Goal: Task Accomplishment & Management: Manage account settings

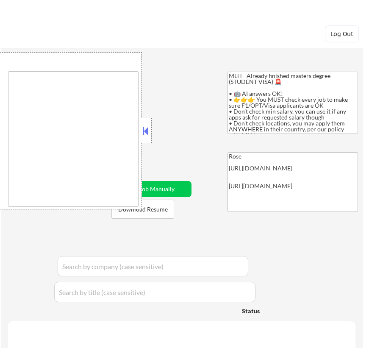
type textarea "country:[GEOGRAPHIC_DATA]"
select select ""pending""
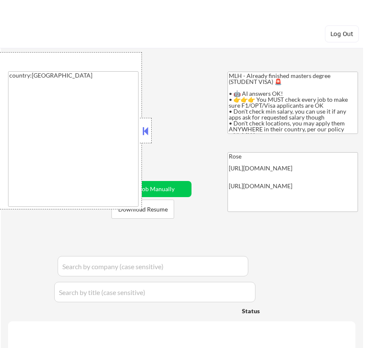
select select ""pending""
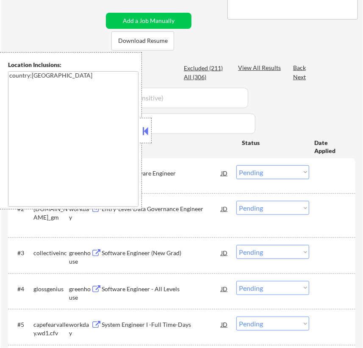
scroll to position [192, 0]
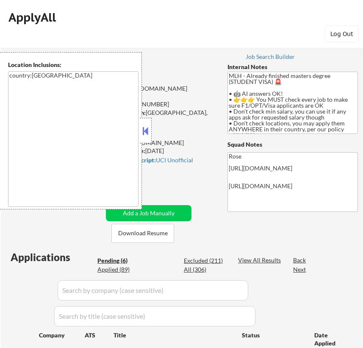
select select ""pending""
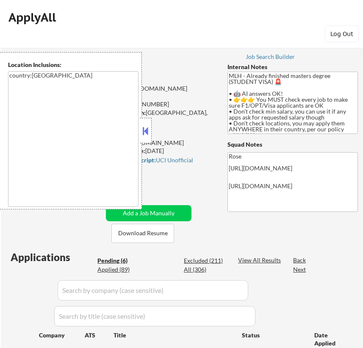
select select ""pending""
click at [150, 128] on button at bounding box center [145, 131] width 9 height 13
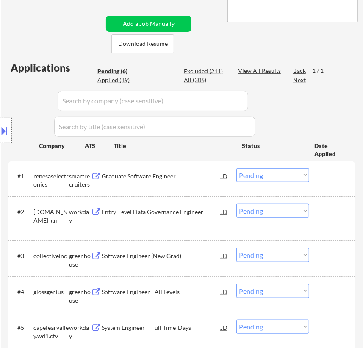
scroll to position [192, 0]
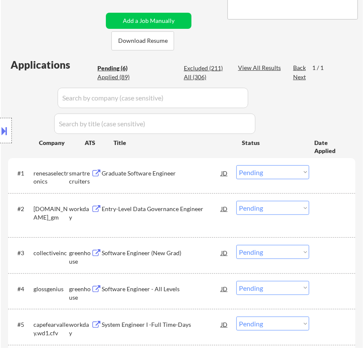
click at [190, 176] on div "Graduate Software Engineer" at bounding box center [161, 173] width 119 height 8
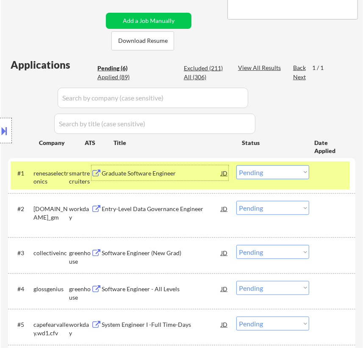
click at [282, 165] on select "Choose an option... Pending Applied Excluded (Questions) Excluded (Expired) Exc…" at bounding box center [273, 172] width 73 height 14
click at [237, 165] on select "Choose an option... Pending Applied Excluded (Questions) Excluded (Expired) Exc…" at bounding box center [273, 172] width 73 height 14
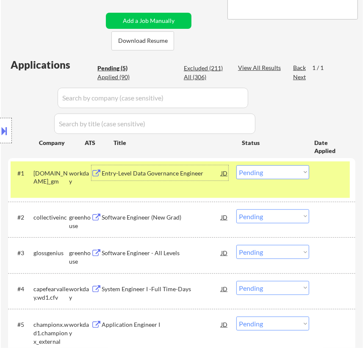
click at [152, 176] on div "Entry-Level Data Governance Engineer" at bounding box center [161, 173] width 119 height 8
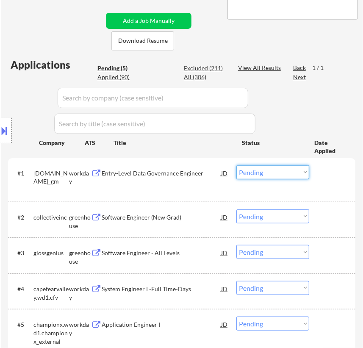
click at [277, 173] on select "Choose an option... Pending Applied Excluded (Questions) Excluded (Expired) Exc…" at bounding box center [273, 172] width 73 height 14
click at [237, 165] on select "Choose an option... Pending Applied Excluded (Questions) Excluded (Expired) Exc…" at bounding box center [273, 172] width 73 height 14
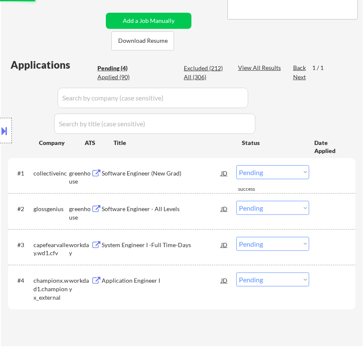
click at [148, 178] on div "Location Inclusions: country:[GEOGRAPHIC_DATA]" at bounding box center [76, 130] width 152 height 157
click at [148, 174] on div "Location Inclusions: country:[GEOGRAPHIC_DATA]" at bounding box center [76, 130] width 152 height 157
click at [170, 170] on div "Software Engineer (New Grad)" at bounding box center [161, 173] width 119 height 8
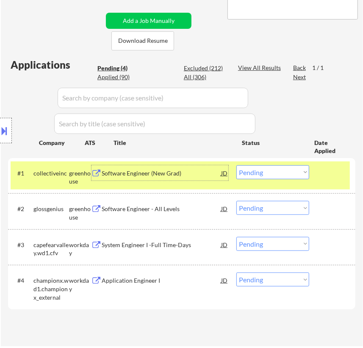
click at [261, 169] on select "Choose an option... Pending Applied Excluded (Questions) Excluded (Expired) Exc…" at bounding box center [273, 172] width 73 height 14
click at [237, 165] on select "Choose an option... Pending Applied Excluded (Questions) Excluded (Expired) Exc…" at bounding box center [273, 172] width 73 height 14
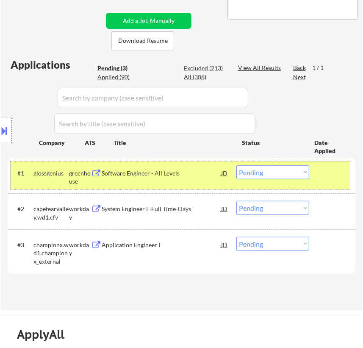
click at [161, 181] on div "#1 glossgenius greenhouse Software Engineer - All Levels JD Choose an option...…" at bounding box center [181, 176] width 340 height 28
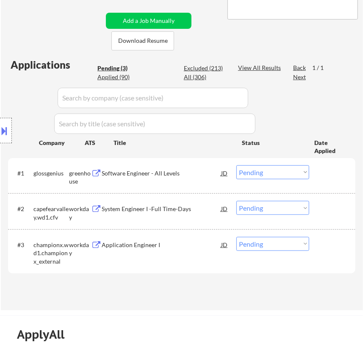
click at [182, 180] on div "#1 glossgenius greenhouse Software Engineer - All Levels JD Choose an option...…" at bounding box center [181, 176] width 340 height 28
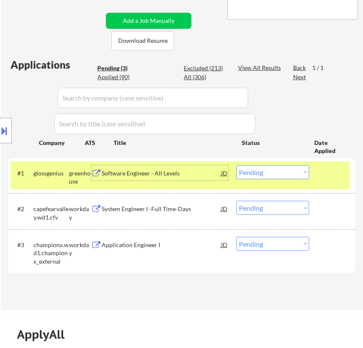
click at [189, 175] on div "Software Engineer - All Levels" at bounding box center [161, 173] width 119 height 8
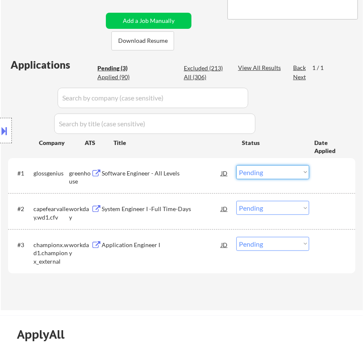
drag, startPoint x: 295, startPoint y: 170, endPoint x: 292, endPoint y: 176, distance: 6.8
click at [295, 170] on select "Choose an option... Pending Applied Excluded (Questions) Excluded (Expired) Exc…" at bounding box center [273, 172] width 73 height 14
click at [237, 165] on select "Choose an option... Pending Applied Excluded (Questions) Excluded (Expired) Exc…" at bounding box center [273, 172] width 73 height 14
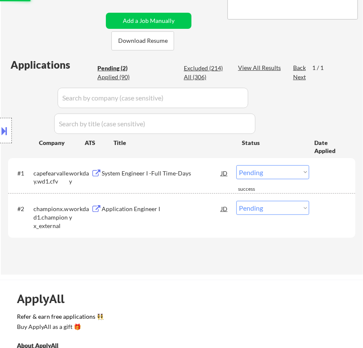
click at [174, 174] on div "System Engineer I -Full Time-Days" at bounding box center [161, 173] width 119 height 8
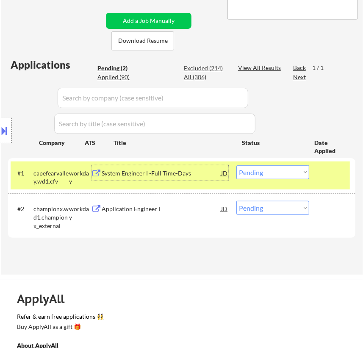
click at [301, 171] on select "Choose an option... Pending Applied Excluded (Questions) Excluded (Expired) Exc…" at bounding box center [273, 172] width 73 height 14
click at [237, 165] on select "Choose an option... Pending Applied Excluded (Questions) Excluded (Expired) Exc…" at bounding box center [273, 172] width 73 height 14
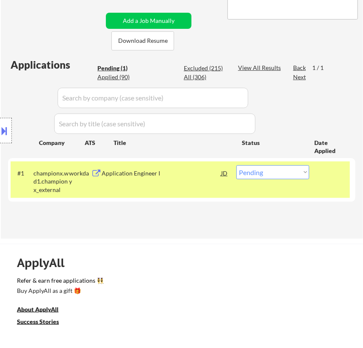
click at [181, 175] on div "Application Engineer I" at bounding box center [161, 173] width 119 height 8
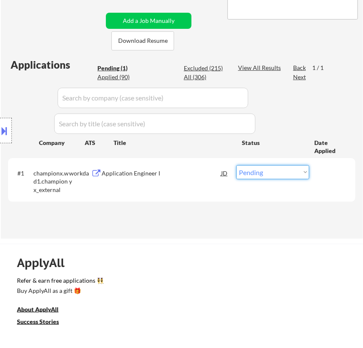
click at [272, 170] on select "Choose an option... Pending Applied Excluded (Questions) Excluded (Expired) Exc…" at bounding box center [273, 172] width 73 height 14
select select ""excluded__bad_match_""
click at [237, 165] on select "Choose an option... Pending Applied Excluded (Questions) Excluded (Expired) Exc…" at bounding box center [273, 172] width 73 height 14
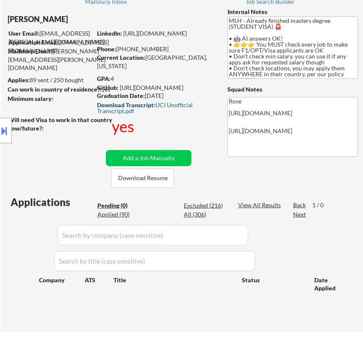
scroll to position [38, 0]
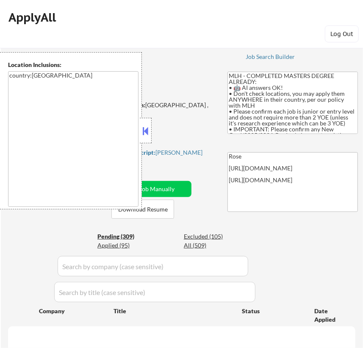
click at [144, 131] on button at bounding box center [145, 131] width 9 height 13
select select ""pending""
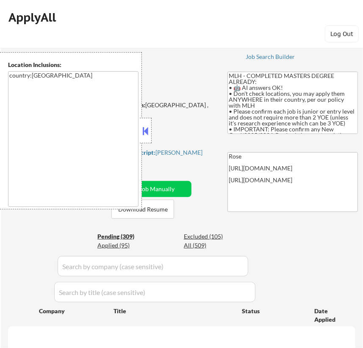
select select ""pending""
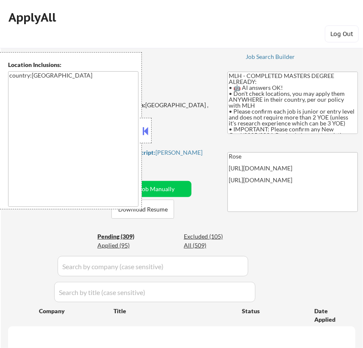
select select ""pending""
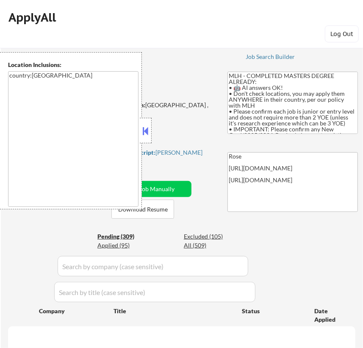
select select ""pending""
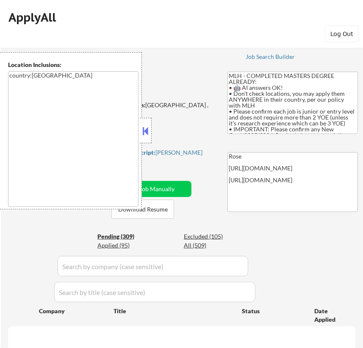
select select ""pending""
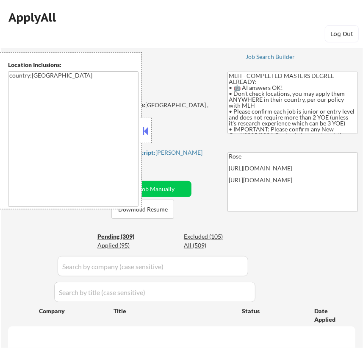
select select ""pending""
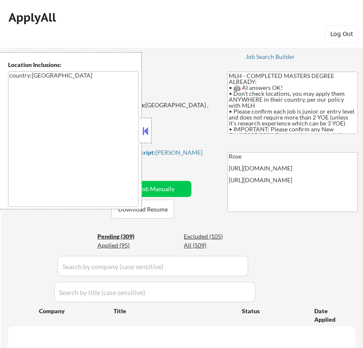
select select ""pending""
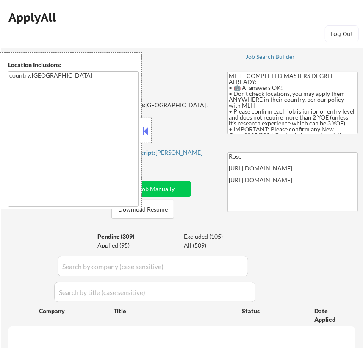
select select ""pending""
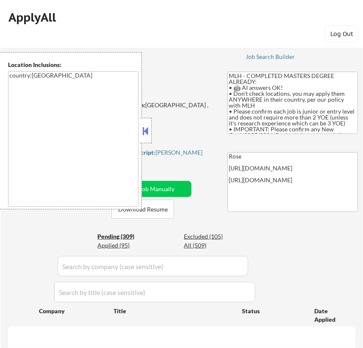
select select ""pending""
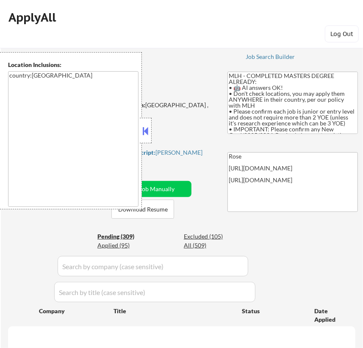
select select ""pending""
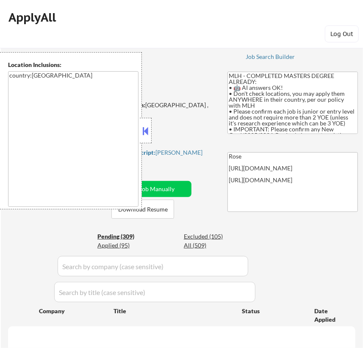
select select ""pending""
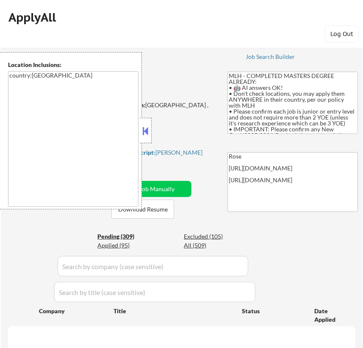
select select ""pending""
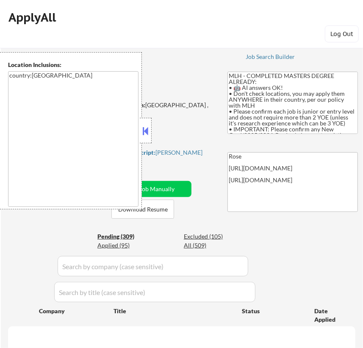
select select ""pending""
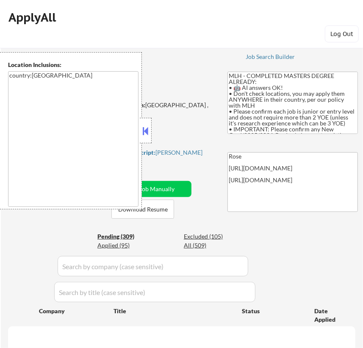
select select ""pending""
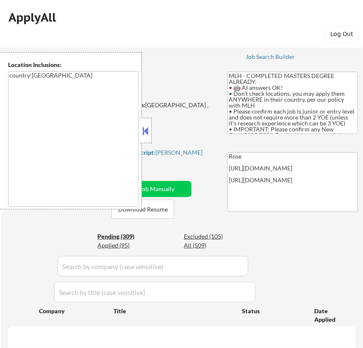
select select ""pending""
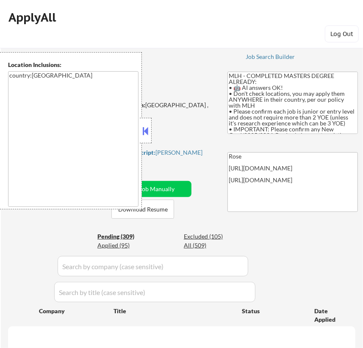
select select ""pending""
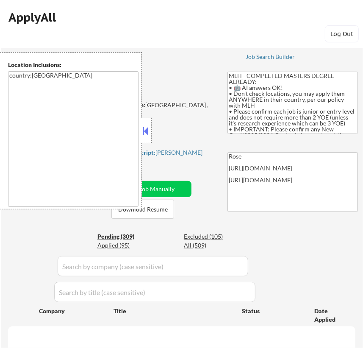
select select ""pending""
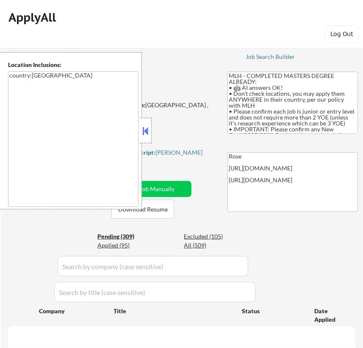
select select ""pending""
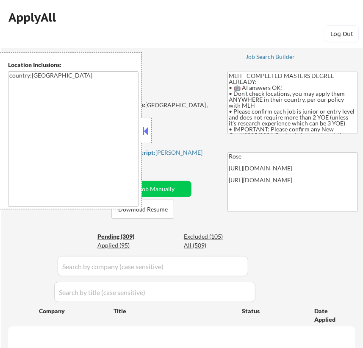
select select ""pending""
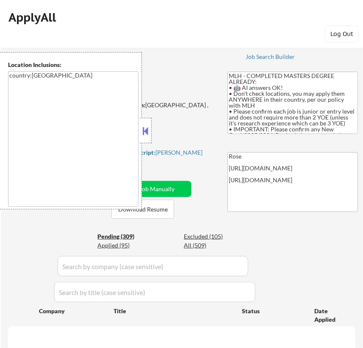
select select ""pending""
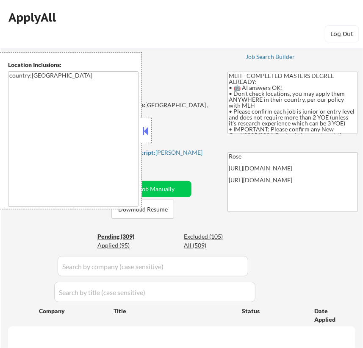
select select ""pending""
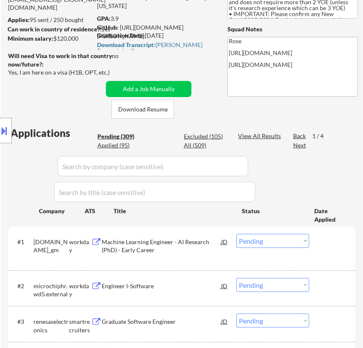
scroll to position [154, 0]
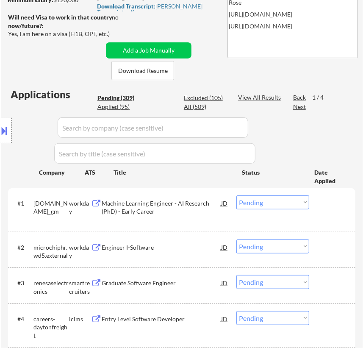
click at [175, 217] on div "#1 generalmotors.wd5.careers_gm workday Machine Learning Engineer - AI Research…" at bounding box center [181, 210] width 340 height 36
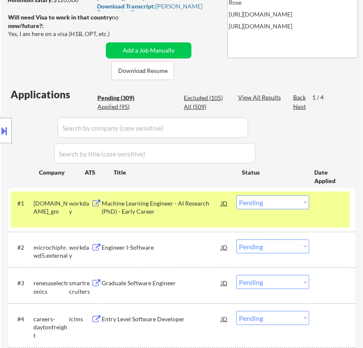
click at [267, 206] on select "Choose an option... Pending Applied Excluded (Questions) Excluded (Expired) Exc…" at bounding box center [273, 202] width 73 height 14
click at [179, 203] on div "Machine Learning Engineer - AI Research (PhD) - Early Career" at bounding box center [161, 207] width 119 height 17
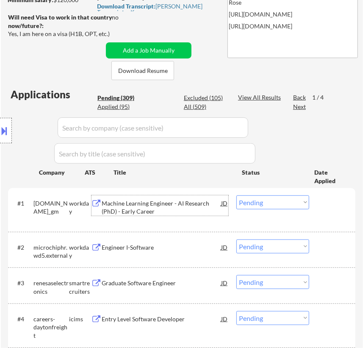
click at [280, 203] on select "Choose an option... Pending Applied Excluded (Questions) Excluded (Expired) Exc…" at bounding box center [273, 202] width 73 height 14
click at [237, 195] on select "Choose an option... Pending Applied Excluded (Questions) Excluded (Expired) Exc…" at bounding box center [273, 202] width 73 height 14
select select ""pending""
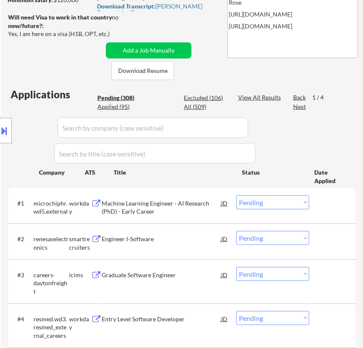
click at [152, 207] on div "Machine Learning Engineer - AI Research (PhD) - Early Career" at bounding box center [161, 207] width 119 height 17
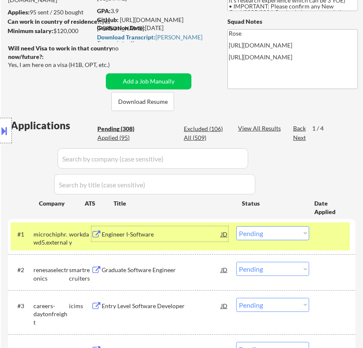
scroll to position [115, 0]
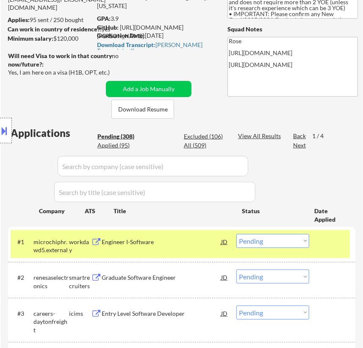
drag, startPoint x: 110, startPoint y: 72, endPoint x: 15, endPoint y: 72, distance: 94.5
click at [17, 72] on div "Location Inclusions: country:[GEOGRAPHIC_DATA]" at bounding box center [76, 130] width 152 height 157
drag, startPoint x: 6, startPoint y: 70, endPoint x: 29, endPoint y: 73, distance: 23.6
click at [29, 73] on div "Location Inclusions: country:[GEOGRAPHIC_DATA]" at bounding box center [76, 130] width 152 height 157
select select ""pending""
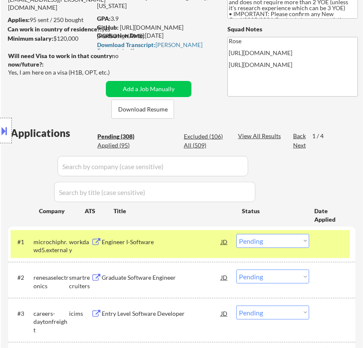
select select ""pending""
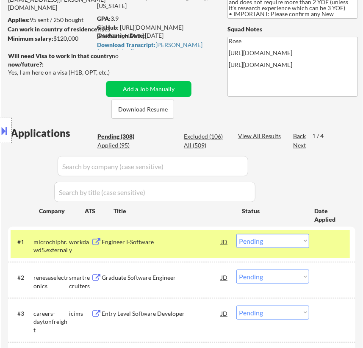
select select ""pending""
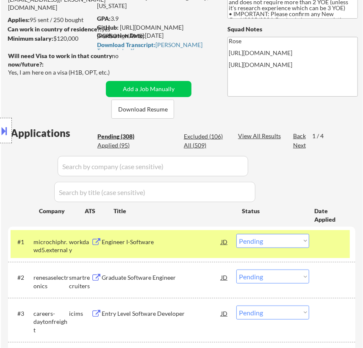
select select ""pending""
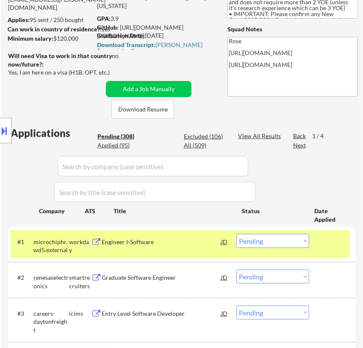
select select ""pending""
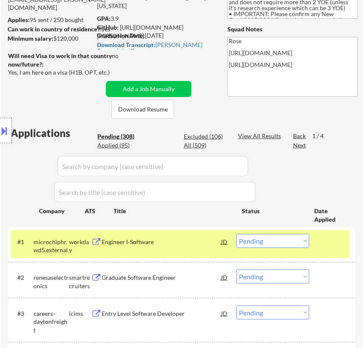
select select ""pending""
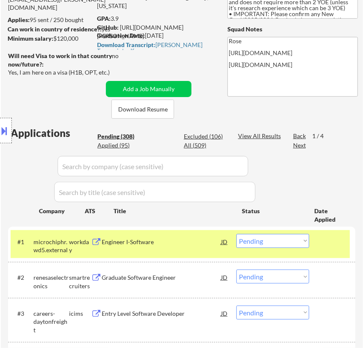
select select ""pending""
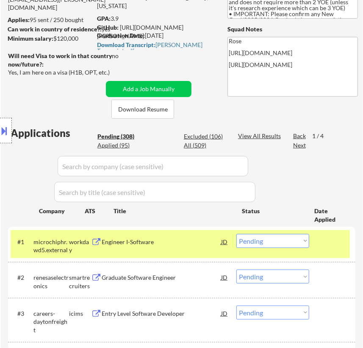
select select ""pending""
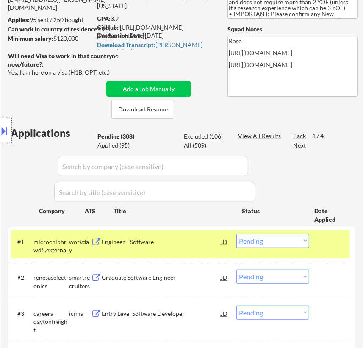
select select ""pending""
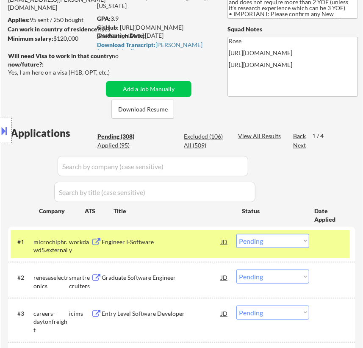
select select ""pending""
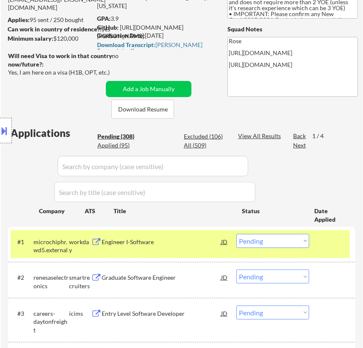
select select ""pending""
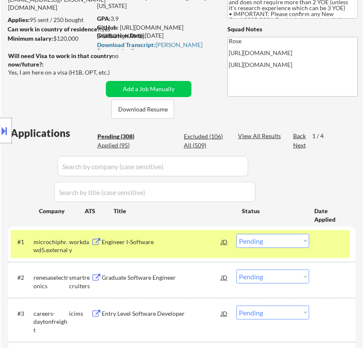
select select ""pending""
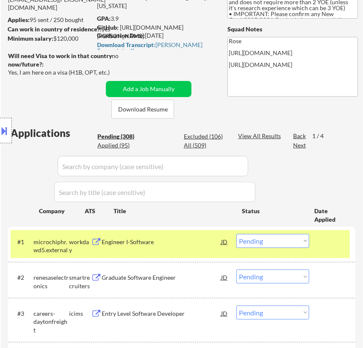
select select ""pending""
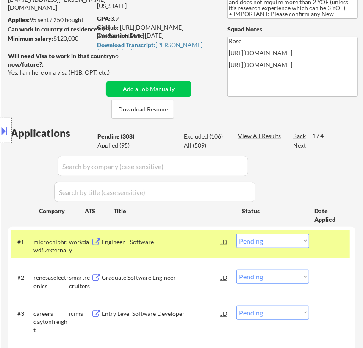
select select ""pending""
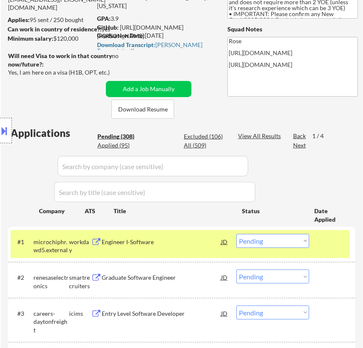
select select ""pending""
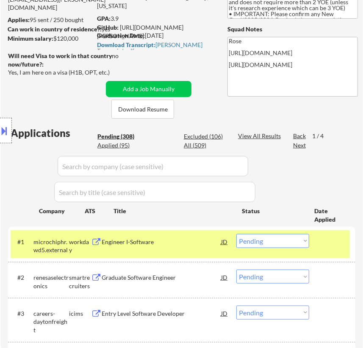
select select ""pending""
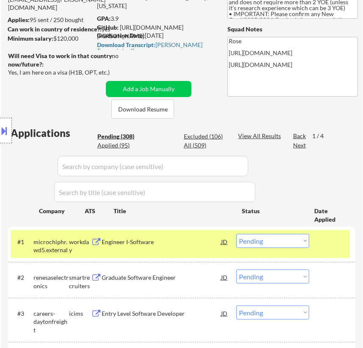
select select ""pending""
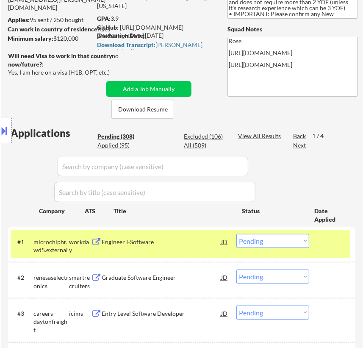
select select ""pending""
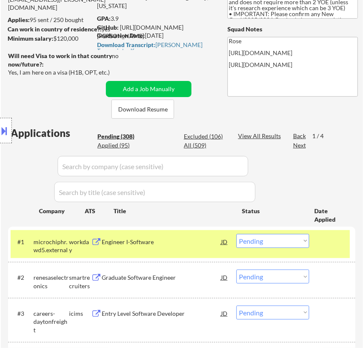
select select ""pending""
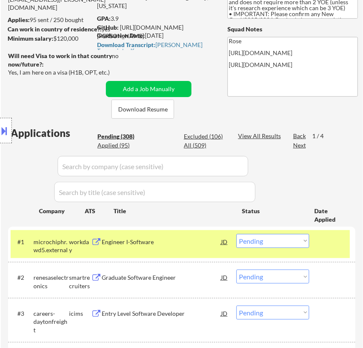
select select ""pending""
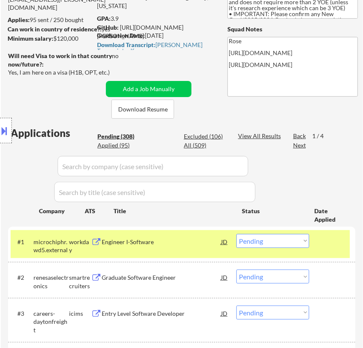
select select ""pending""
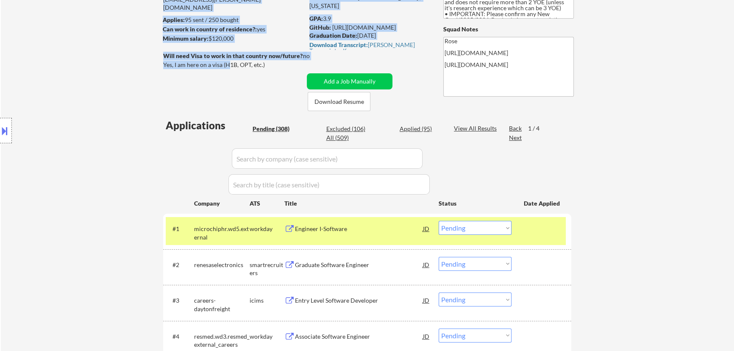
drag, startPoint x: 161, startPoint y: 63, endPoint x: 229, endPoint y: 72, distance: 68.5
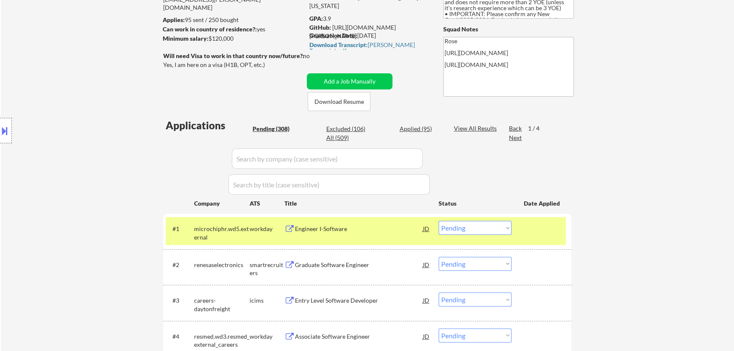
drag, startPoint x: 227, startPoint y: 89, endPoint x: 252, endPoint y: 77, distance: 28.4
drag, startPoint x: 265, startPoint y: 67, endPoint x: 164, endPoint y: 64, distance: 100.9
click at [164, 64] on div "Yes, I am here on a visa (H1B, OPT, etc.)" at bounding box center [234, 65] width 143 height 8
copy div "Yes, I am here on a visa (H1B, OPT, etc.)"
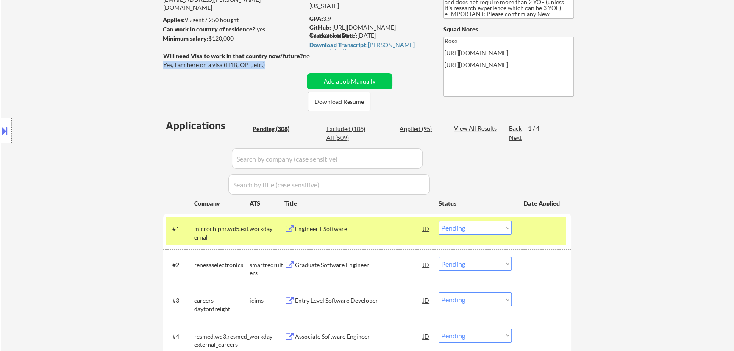
drag, startPoint x: 266, startPoint y: 66, endPoint x: 164, endPoint y: 63, distance: 102.2
click at [164, 63] on div "Yes, I am here on a visa (H1B, OPT, etc.)" at bounding box center [234, 65] width 143 height 8
copy div "Yes, I am here on a visa (H1B, OPT, etc.)"
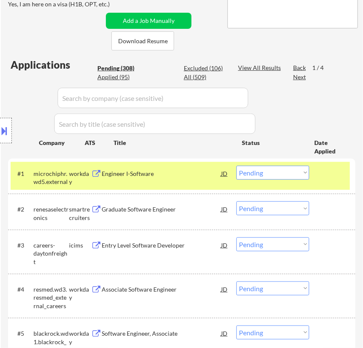
scroll to position [231, 0]
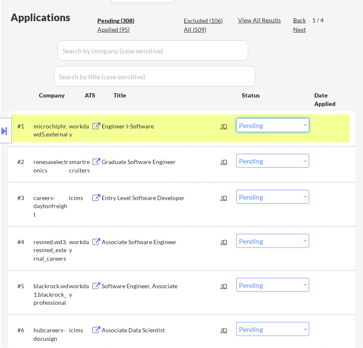
click at [288, 123] on select "Choose an option... Pending Applied Excluded (Questions) Excluded (Expired) Exc…" at bounding box center [273, 125] width 73 height 14
click at [237, 118] on select "Choose an option... Pending Applied Excluded (Questions) Excluded (Expired) Exc…" at bounding box center [273, 125] width 73 height 14
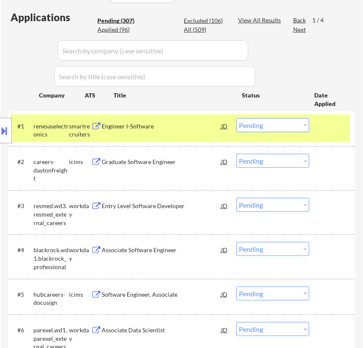
click at [185, 132] on div "Engineer I-Software" at bounding box center [161, 125] width 119 height 15
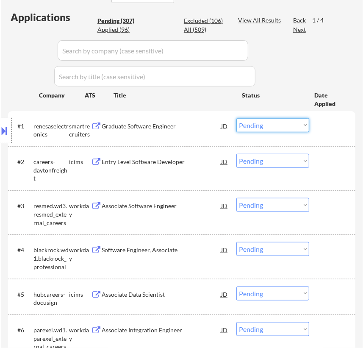
click at [288, 125] on select "Choose an option... Pending Applied Excluded (Questions) Excluded (Expired) Exc…" at bounding box center [273, 125] width 73 height 14
click at [237, 118] on select "Choose an option... Pending Applied Excluded (Questions) Excluded (Expired) Exc…" at bounding box center [273, 125] width 73 height 14
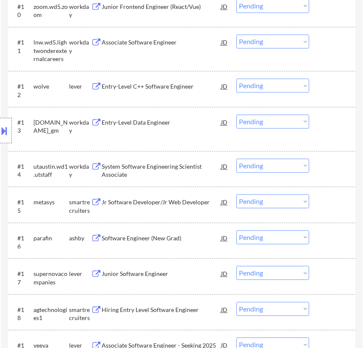
scroll to position [694, 0]
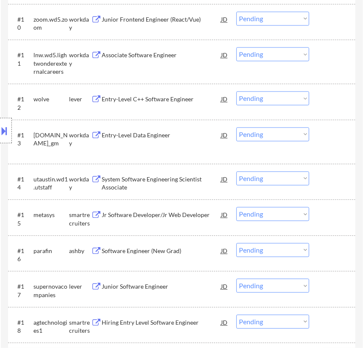
click at [170, 99] on div "Entry-Level C++ Software Engineer" at bounding box center [161, 99] width 119 height 8
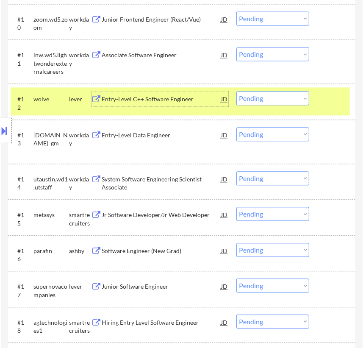
click at [282, 97] on select "Choose an option... Pending Applied Excluded (Questions) Excluded (Expired) Exc…" at bounding box center [273, 98] width 73 height 14
click at [237, 91] on select "Choose an option... Pending Applied Excluded (Questions) Excluded (Expired) Exc…" at bounding box center [273, 98] width 73 height 14
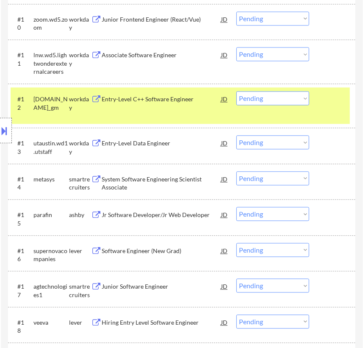
click at [322, 106] on div "#12 generalmotors.wd5.careers_gm workday Entry-Level C++ Software Engineer JD C…" at bounding box center [181, 105] width 340 height 36
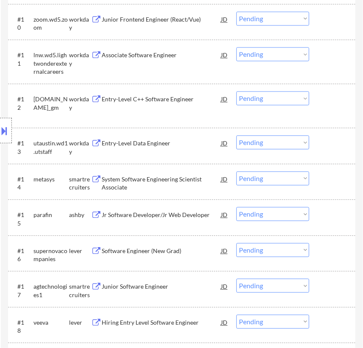
click at [153, 186] on div "System Software Engineering Scientist Associate" at bounding box center [161, 181] width 119 height 20
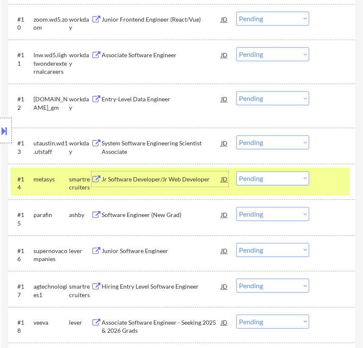
click at [298, 174] on select "Choose an option... Pending Applied Excluded (Questions) Excluded (Expired) Exc…" at bounding box center [273, 178] width 73 height 14
click at [237, 171] on select "Choose an option... Pending Applied Excluded (Questions) Excluded (Expired) Exc…" at bounding box center [273, 178] width 73 height 14
click at [182, 177] on div "Jr Software Developer/Jr Web Developer" at bounding box center [161, 179] width 119 height 8
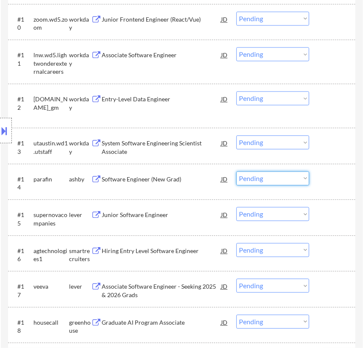
click at [265, 177] on select "Choose an option... Pending Applied Excluded (Questions) Excluded (Expired) Exc…" at bounding box center [273, 178] width 73 height 14
click at [237, 171] on select "Choose an option... Pending Applied Excluded (Questions) Excluded (Expired) Exc…" at bounding box center [273, 178] width 73 height 14
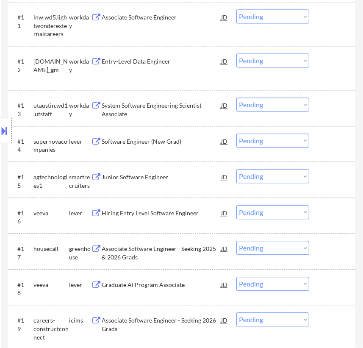
scroll to position [732, 0]
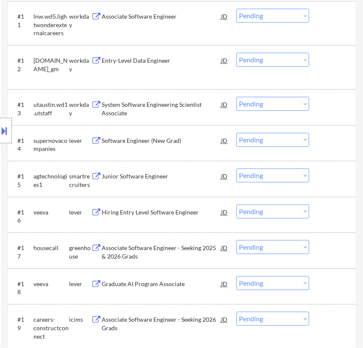
click at [179, 140] on div "Software Engineer (New Grad)" at bounding box center [161, 140] width 119 height 8
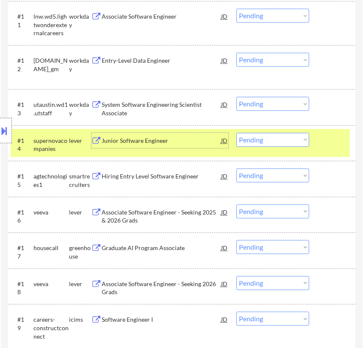
click at [264, 140] on select "Choose an option... Pending Applied Excluded (Questions) Excluded (Expired) Exc…" at bounding box center [273, 140] width 73 height 14
click at [237, 133] on select "Choose an option... Pending Applied Excluded (Questions) Excluded (Expired) Exc…" at bounding box center [273, 140] width 73 height 14
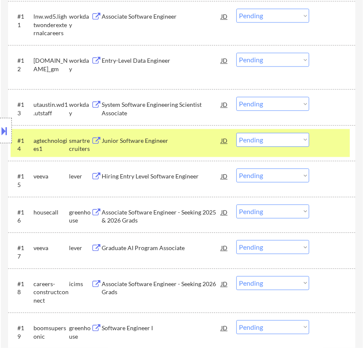
click at [178, 148] on div "#14 agtechnologies1 smartrecruiters Junior Software Engineer JD Choose an optio…" at bounding box center [181, 143] width 340 height 28
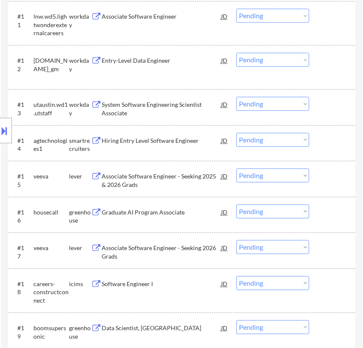
click at [162, 140] on div "Hiring Entry Level Software Engineer" at bounding box center [161, 140] width 119 height 8
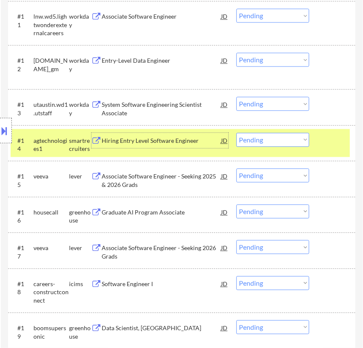
click at [276, 137] on select "Choose an option... Pending Applied Excluded (Questions) Excluded (Expired) Exc…" at bounding box center [273, 140] width 73 height 14
click at [237, 133] on select "Choose an option... Pending Applied Excluded (Questions) Excluded (Expired) Exc…" at bounding box center [273, 140] width 73 height 14
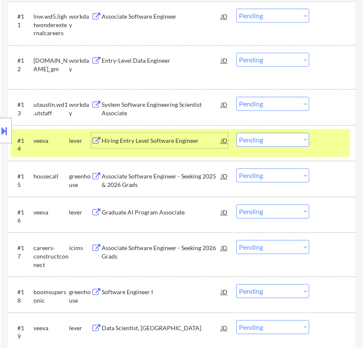
click at [177, 142] on div "Hiring Entry Level Software Engineer" at bounding box center [161, 140] width 119 height 8
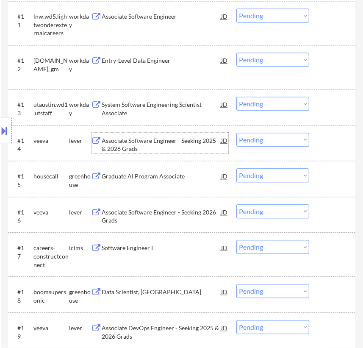
click at [263, 142] on select "Choose an option... Pending Applied Excluded (Questions) Excluded (Expired) Exc…" at bounding box center [273, 140] width 73 height 14
click at [237, 133] on select "Choose an option... Pending Applied Excluded (Questions) Excluded (Expired) Exc…" at bounding box center [273, 140] width 73 height 14
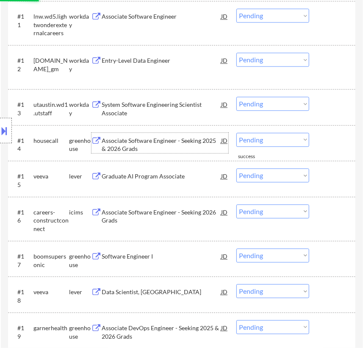
click at [161, 147] on div "Associate Software Engineer - Seeking 2025 & 2026 Grads" at bounding box center [161, 144] width 119 height 17
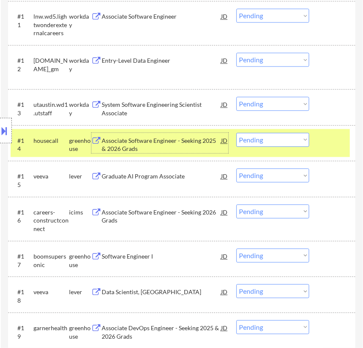
click at [272, 140] on select "Choose an option... Pending Applied Excluded (Questions) Excluded (Expired) Exc…" at bounding box center [273, 140] width 73 height 14
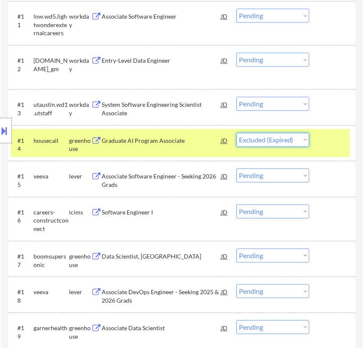
click at [237, 133] on select "Choose an option... Pending Applied Excluded (Questions) Excluded (Expired) Exc…" at bounding box center [273, 140] width 73 height 14
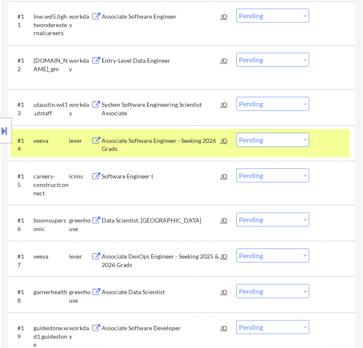
click at [288, 139] on select "Choose an option... Pending Applied Excluded (Questions) Excluded (Expired) Exc…" at bounding box center [273, 140] width 73 height 14
click at [237, 133] on select "Choose an option... Pending Applied Excluded (Questions) Excluded (Expired) Exc…" at bounding box center [273, 140] width 73 height 14
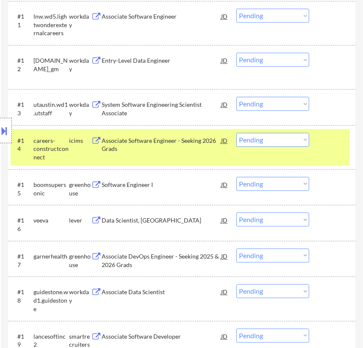
click at [326, 151] on div "#14 careers-constructconnect icims Associate Software Engineer - Seeking 2026 G…" at bounding box center [181, 147] width 340 height 36
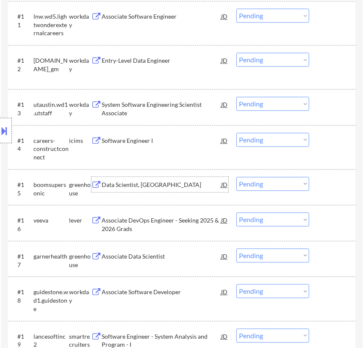
click at [175, 191] on div "Data Scientist, New Grad" at bounding box center [161, 184] width 119 height 15
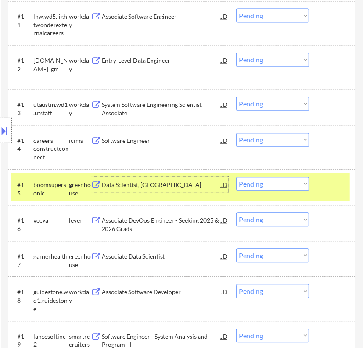
click at [275, 180] on select "Choose an option... Pending Applied Excluded (Questions) Excluded (Expired) Exc…" at bounding box center [273, 184] width 73 height 14
click at [237, 177] on select "Choose an option... Pending Applied Excluded (Questions) Excluded (Expired) Exc…" at bounding box center [273, 184] width 73 height 14
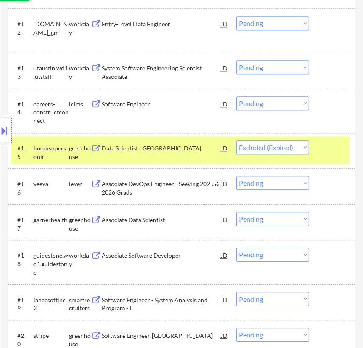
scroll to position [848, 0]
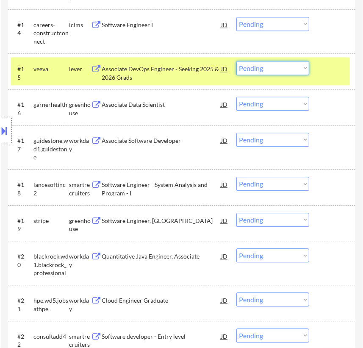
click at [280, 69] on select "Choose an option... Pending Applied Excluded (Questions) Excluded (Expired) Exc…" at bounding box center [273, 68] width 73 height 14
click at [237, 61] on select "Choose an option... Pending Applied Excluded (Questions) Excluded (Expired) Exc…" at bounding box center [273, 68] width 73 height 14
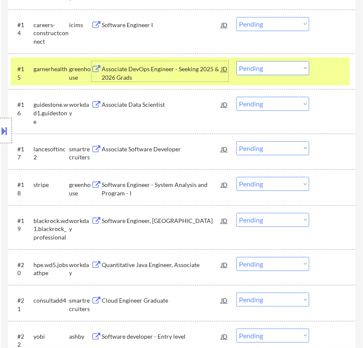
click at [182, 75] on div "Associate DevOps Engineer - Seeking 2025 & 2026 Grads" at bounding box center [161, 73] width 119 height 17
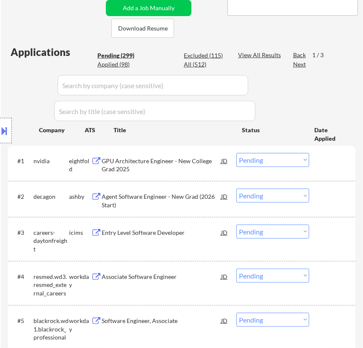
scroll to position [192, 0]
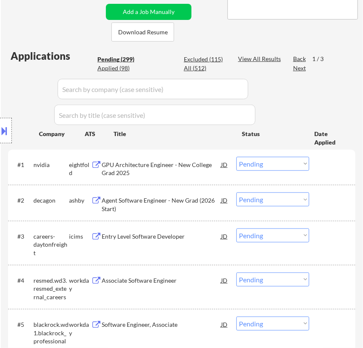
click at [189, 88] on input "input" at bounding box center [153, 89] width 191 height 20
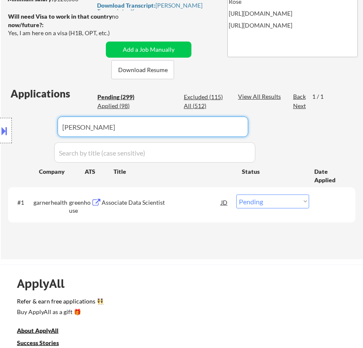
scroll to position [154, 0]
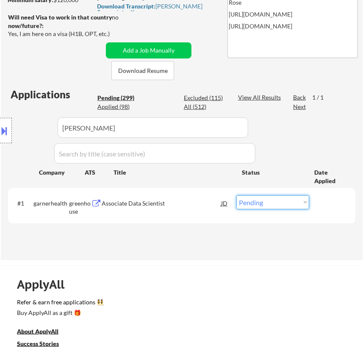
click at [253, 201] on select "Choose an option... Pending Applied Excluded (Questions) Excluded (Expired) Exc…" at bounding box center [273, 202] width 73 height 14
click at [237, 195] on select "Choose an option... Pending Applied Excluded (Questions) Excluded (Expired) Exc…" at bounding box center [273, 202] width 73 height 14
drag, startPoint x: 115, startPoint y: 125, endPoint x: -36, endPoint y: 125, distance: 151.3
click at [0, 125] on html "← Return to /applysquad Mailslurp Inbox Job Search Builder Shlok Tomar User Ema…" at bounding box center [181, 20] width 363 height 348
click at [214, 131] on input "input" at bounding box center [153, 127] width 191 height 20
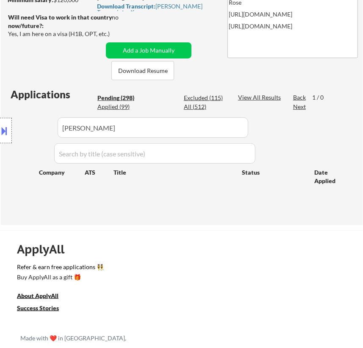
drag, startPoint x: 132, startPoint y: 131, endPoint x: 65, endPoint y: 130, distance: 67.0
click at [65, 130] on div "Location Inclusions: country:[GEOGRAPHIC_DATA]" at bounding box center [76, 130] width 152 height 157
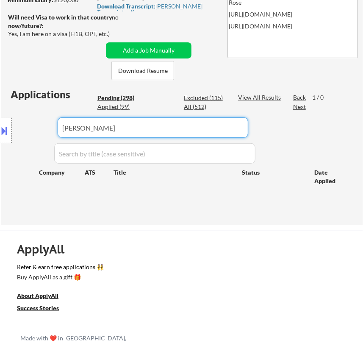
click at [159, 129] on input "input" at bounding box center [153, 127] width 191 height 20
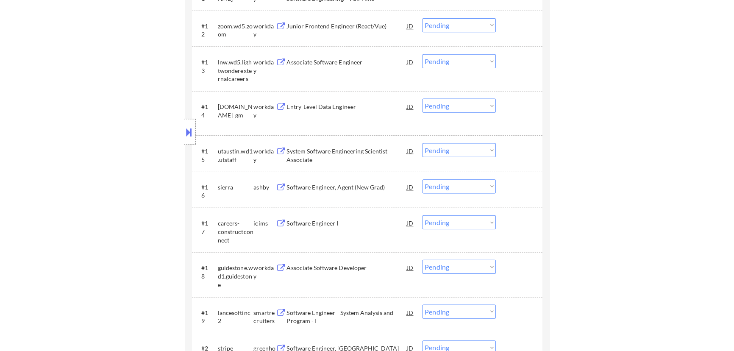
scroll to position [732, 0]
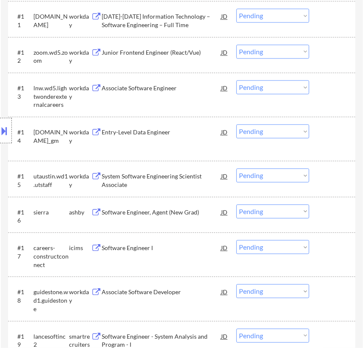
click at [140, 205] on div "Location Inclusions: country:[GEOGRAPHIC_DATA]" at bounding box center [76, 130] width 152 height 157
click at [192, 210] on div "Software Engineer, Agent (New Grad)" at bounding box center [161, 212] width 119 height 8
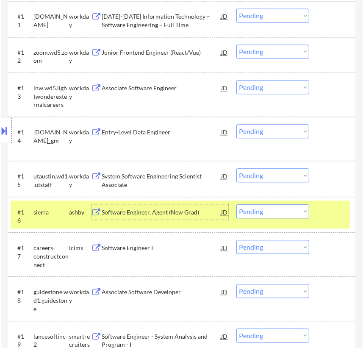
click at [170, 214] on div "Software Engineer, Agent (New Grad)" at bounding box center [161, 212] width 119 height 8
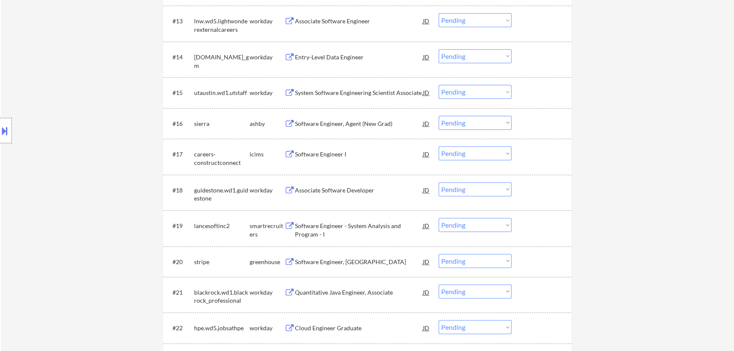
click at [363, 125] on select "Choose an option... Pending Applied Excluded (Questions) Excluded (Expired) Exc…" at bounding box center [475, 123] width 73 height 14
click at [363, 116] on select "Choose an option... Pending Applied Excluded (Questions) Excluded (Expired) Exc…" at bounding box center [475, 123] width 73 height 14
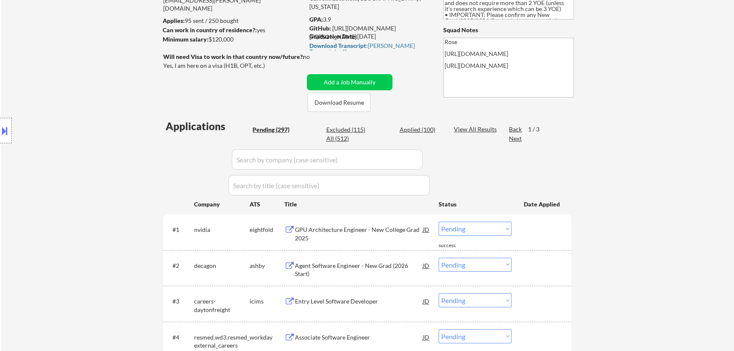
scroll to position [77, 0]
